Goal: Information Seeking & Learning: Learn about a topic

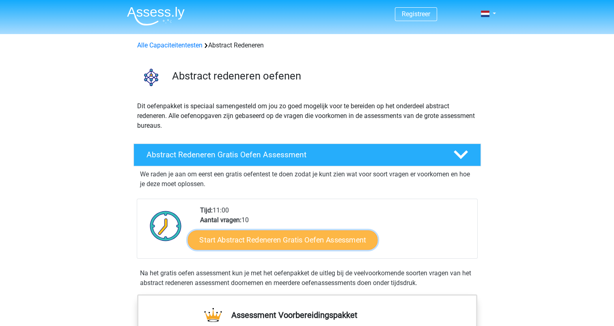
click at [285, 242] on link "Start Abstract Redeneren Gratis Oefen Assessment" at bounding box center [283, 239] width 190 height 19
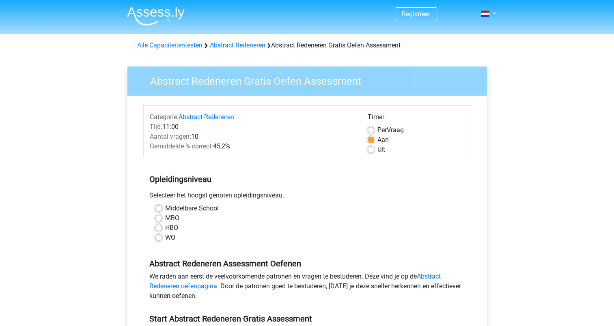
click at [207, 209] on label "Middelbare School" at bounding box center [192, 209] width 54 height 10
click at [162, 209] on input "Middelbare School" at bounding box center [158, 208] width 6 height 8
radio input "true"
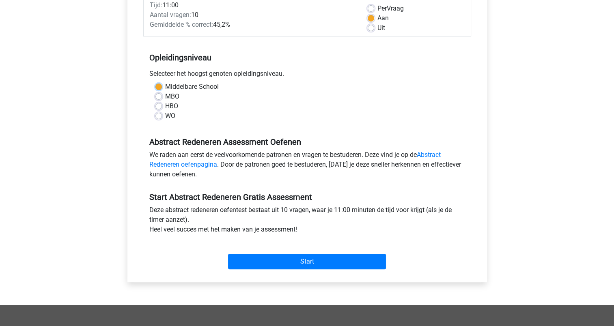
scroll to position [162, 0]
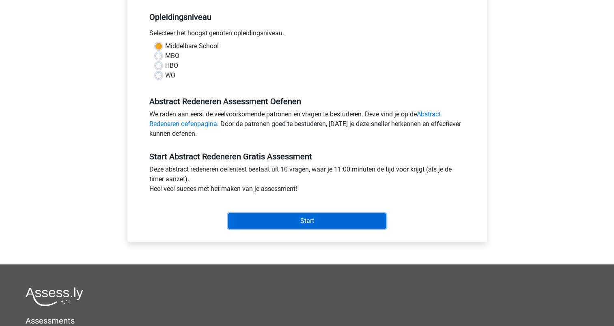
click at [302, 221] on input "Start" at bounding box center [307, 221] width 158 height 15
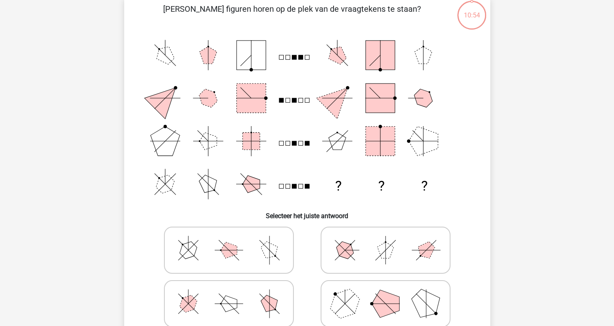
scroll to position [81, 0]
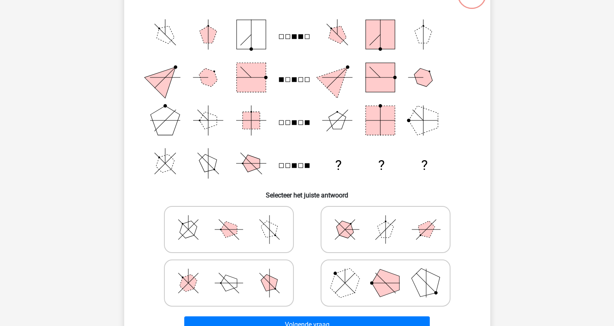
click at [397, 283] on polygon at bounding box center [386, 284] width 28 height 28
click at [391, 273] on input "radio" at bounding box center [388, 270] width 5 height 5
radio input "true"
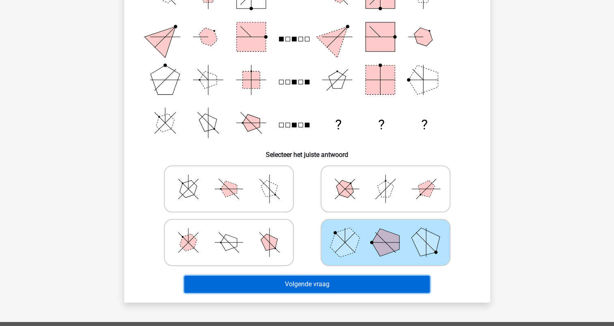
click at [367, 282] on button "Volgende vraag" at bounding box center [307, 284] width 246 height 17
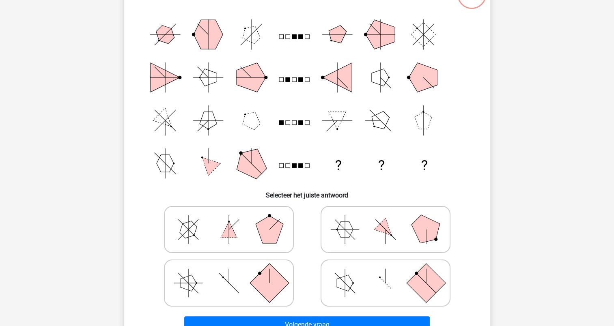
click at [386, 235] on icon at bounding box center [386, 229] width 122 height 41
click at [386, 220] on input "radio" at bounding box center [388, 216] width 5 height 5
radio input "true"
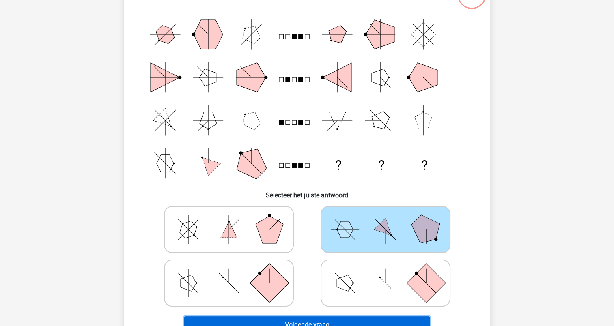
click at [361, 322] on button "Volgende vraag" at bounding box center [307, 325] width 246 height 17
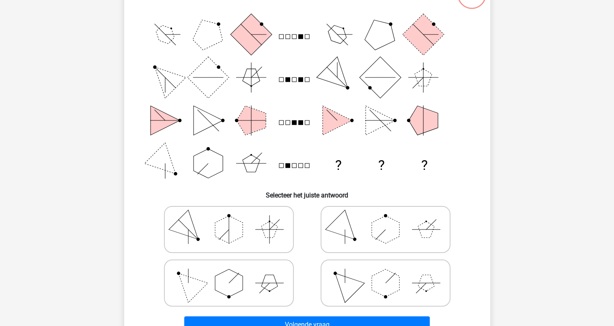
click at [242, 295] on icon at bounding box center [229, 283] width 122 height 41
click at [234, 273] on input "radio" at bounding box center [231, 270] width 5 height 5
radio input "true"
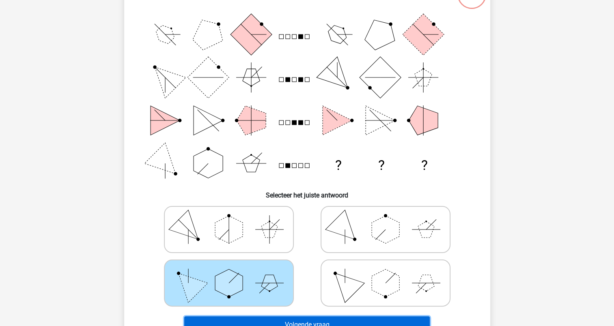
click at [295, 319] on button "Volgende vraag" at bounding box center [307, 325] width 246 height 17
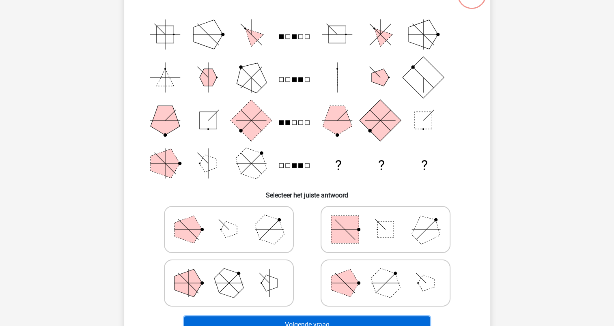
click at [324, 324] on button "Volgende vraag" at bounding box center [307, 325] width 246 height 17
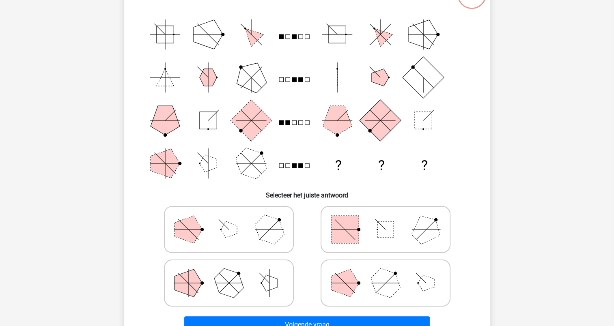
click at [382, 227] on rect at bounding box center [386, 230] width 16 height 16
click at [386, 220] on input "radio" at bounding box center [388, 216] width 5 height 5
radio input "true"
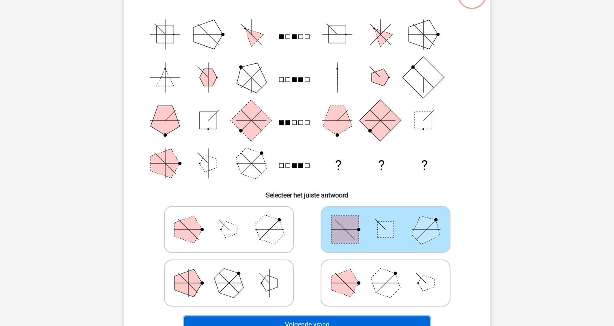
click at [289, 318] on button "Volgende vraag" at bounding box center [307, 325] width 246 height 17
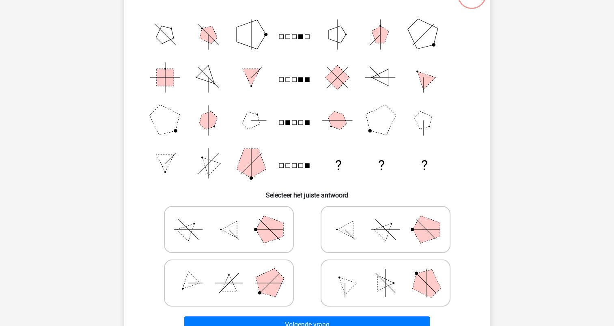
click at [406, 268] on icon at bounding box center [386, 283] width 122 height 41
click at [391, 268] on input "radio" at bounding box center [388, 270] width 5 height 5
radio input "true"
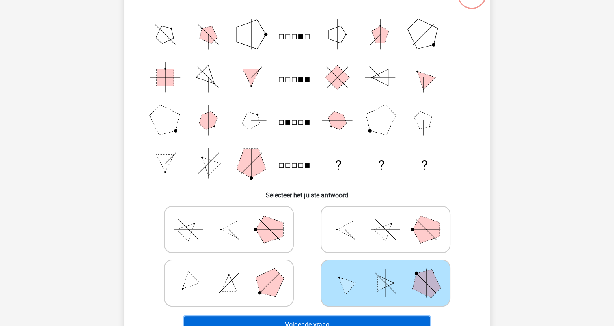
click at [315, 322] on button "Volgende vraag" at bounding box center [307, 325] width 246 height 17
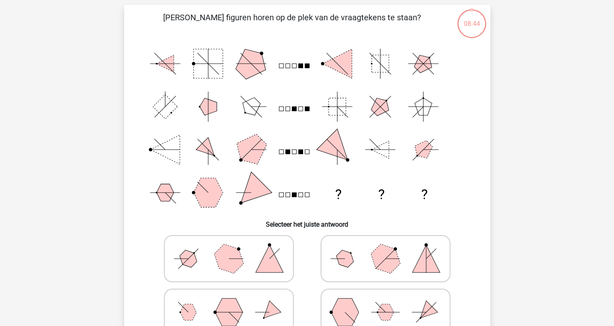
scroll to position [41, 0]
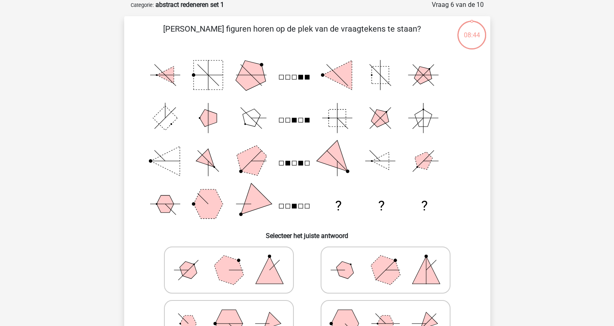
click at [372, 274] on icon at bounding box center [386, 270] width 122 height 41
click at [386, 260] on input "radio" at bounding box center [388, 257] width 5 height 5
radio input "true"
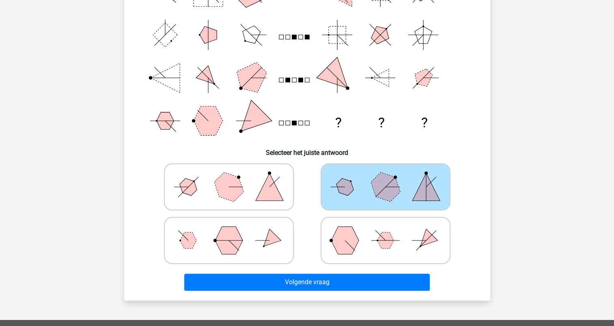
scroll to position [244, 0]
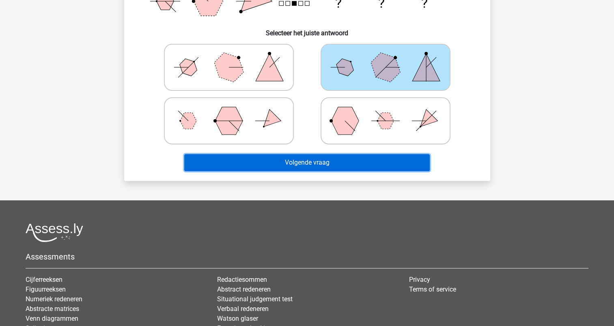
click at [320, 154] on button "Volgende vraag" at bounding box center [307, 162] width 246 height 17
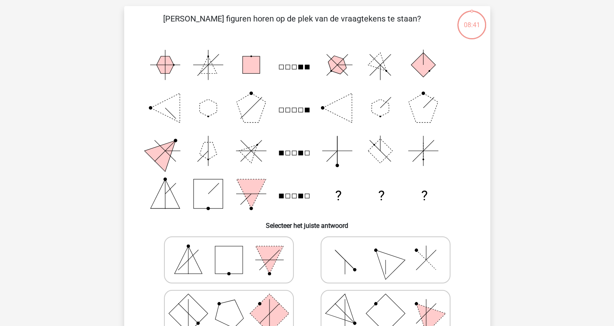
scroll to position [41, 0]
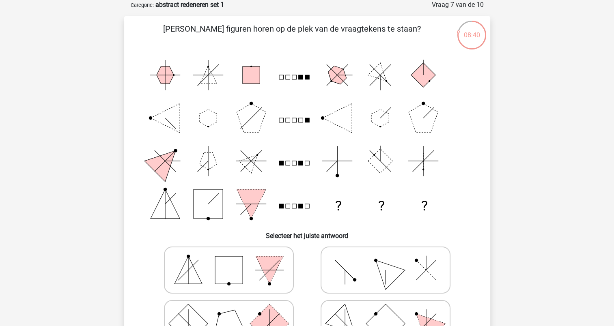
click at [371, 261] on icon at bounding box center [386, 270] width 122 height 41
click at [386, 260] on input "radio" at bounding box center [388, 257] width 5 height 5
radio input "true"
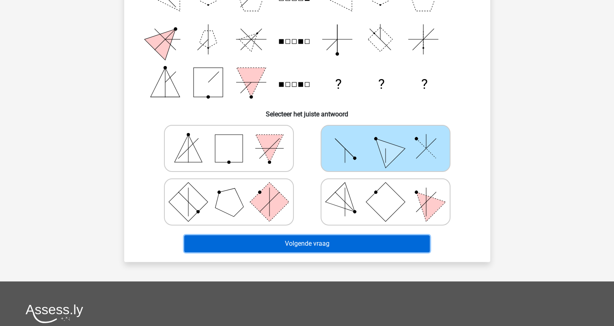
click at [307, 247] on button "Volgende vraag" at bounding box center [307, 243] width 246 height 17
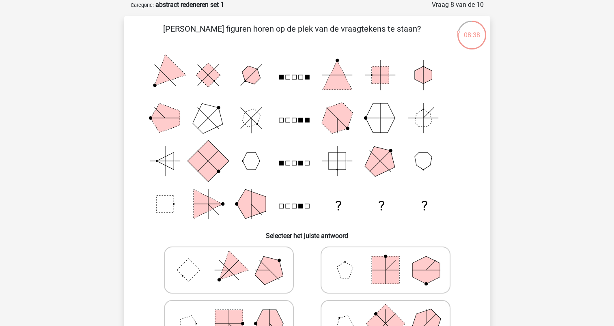
click at [418, 247] on label at bounding box center [386, 270] width 130 height 47
click at [391, 255] on input "radio" at bounding box center [388, 257] width 5 height 5
radio input "true"
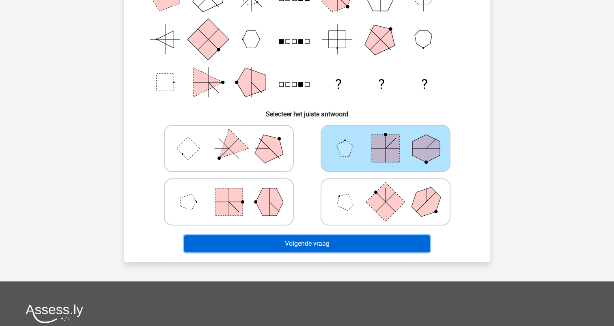
click at [328, 249] on button "Volgende vraag" at bounding box center [307, 243] width 246 height 17
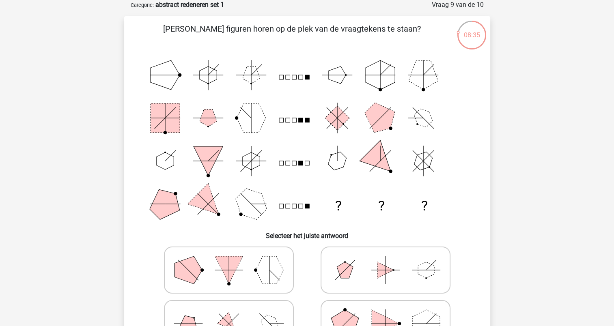
click at [369, 255] on icon at bounding box center [386, 270] width 122 height 41
click at [386, 255] on input "radio" at bounding box center [388, 257] width 5 height 5
radio input "true"
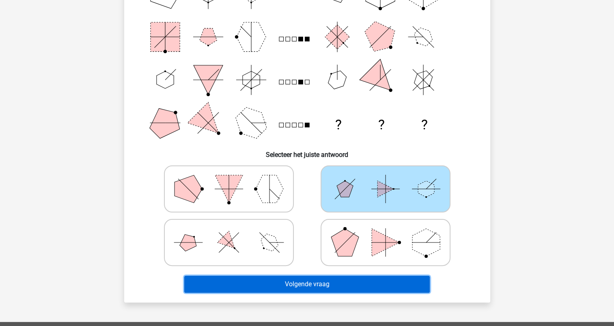
click at [318, 276] on button "Volgende vraag" at bounding box center [307, 284] width 246 height 17
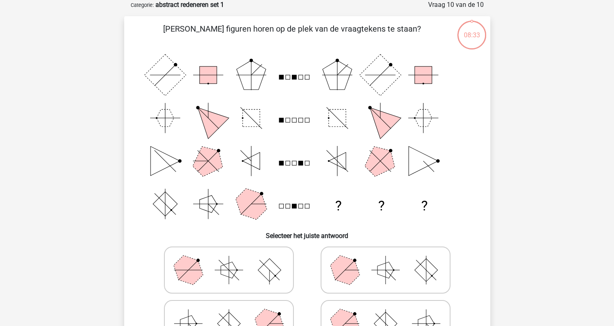
click at [367, 269] on icon at bounding box center [386, 270] width 122 height 41
click at [386, 260] on input "radio" at bounding box center [388, 257] width 5 height 5
radio input "true"
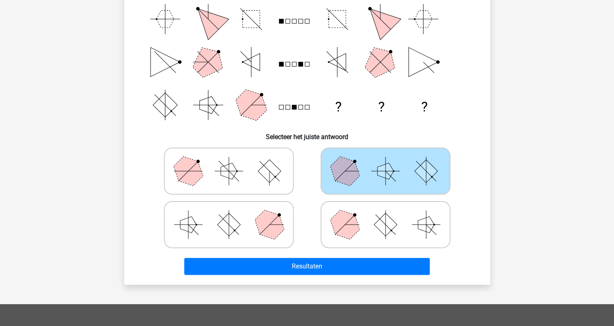
scroll to position [162, 0]
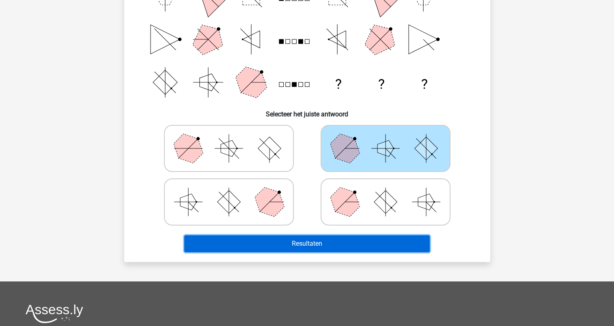
click at [338, 248] on button "Resultaten" at bounding box center [307, 243] width 246 height 17
